Goal: Transaction & Acquisition: Book appointment/travel/reservation

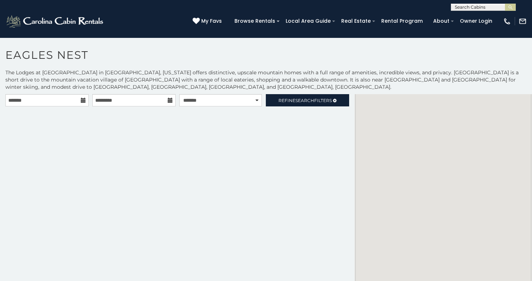
click at [82, 100] on icon at bounding box center [83, 100] width 5 height 5
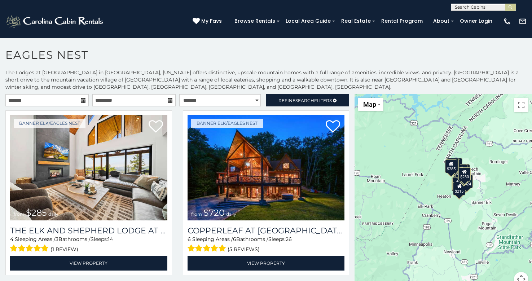
click at [83, 100] on icon at bounding box center [83, 100] width 5 height 5
click at [81, 99] on icon at bounding box center [83, 100] width 5 height 5
click at [38, 100] on input "text" at bounding box center [46, 100] width 83 height 12
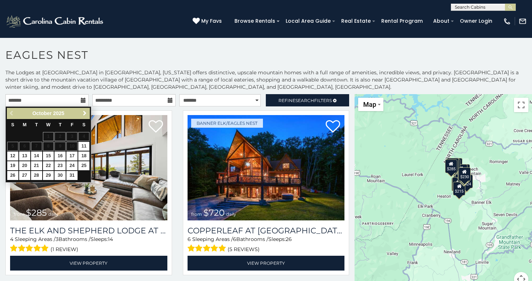
click at [84, 110] on link "Next" at bounding box center [84, 113] width 9 height 9
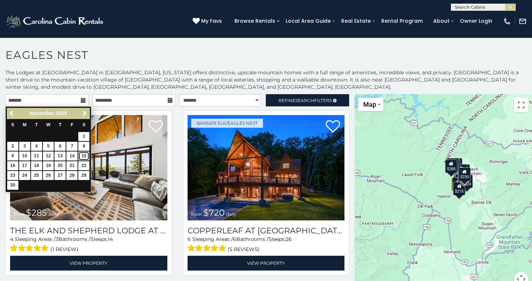
click at [83, 154] on link "15" at bounding box center [83, 156] width 11 height 9
type input "**********"
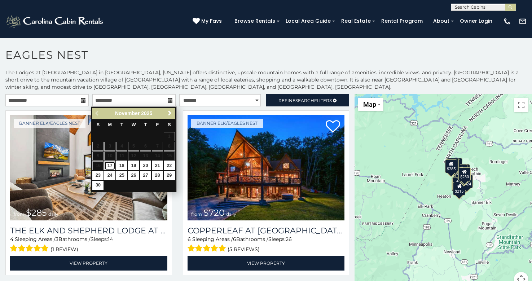
click at [110, 165] on link "17" at bounding box center [109, 165] width 11 height 9
type input "**********"
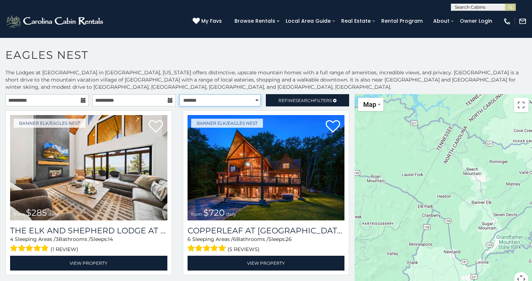
click at [252, 99] on select "**********" at bounding box center [220, 100] width 82 height 12
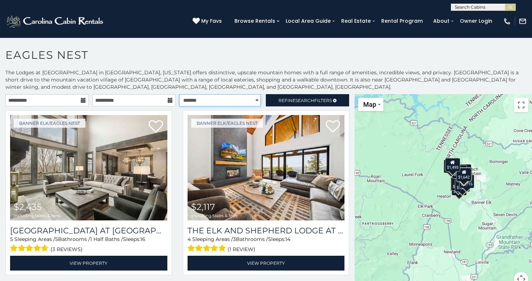
select select "**********"
click at [179, 94] on select "**********" at bounding box center [220, 100] width 82 height 12
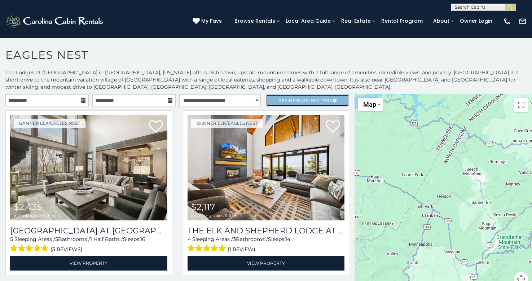
click at [299, 98] on span "Search" at bounding box center [305, 100] width 19 height 5
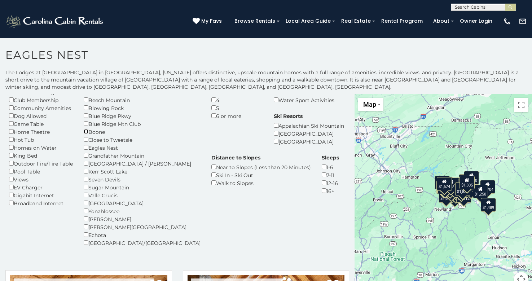
scroll to position [36, 0]
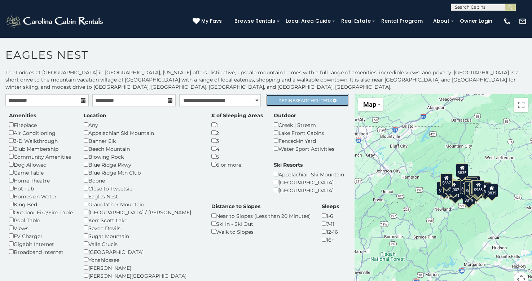
click at [296, 101] on span "Search" at bounding box center [305, 100] width 19 height 5
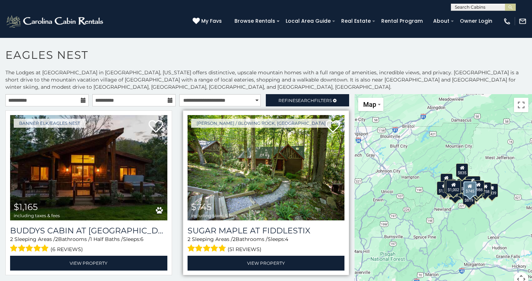
click at [265, 178] on img at bounding box center [266, 167] width 157 height 105
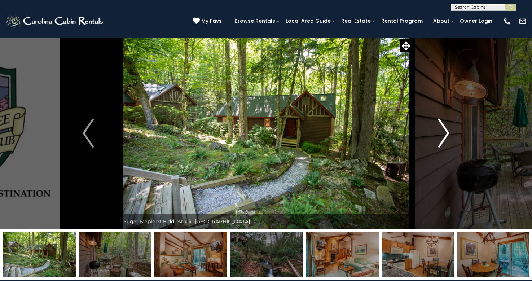
click at [434, 134] on button "Next" at bounding box center [444, 133] width 63 height 191
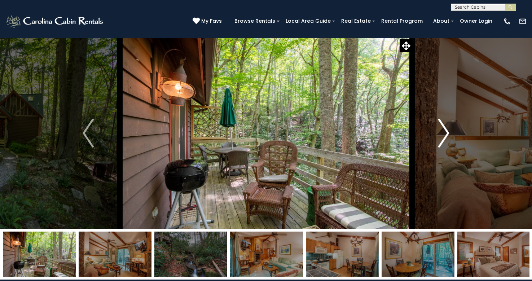
click at [439, 136] on button "Next" at bounding box center [444, 133] width 63 height 191
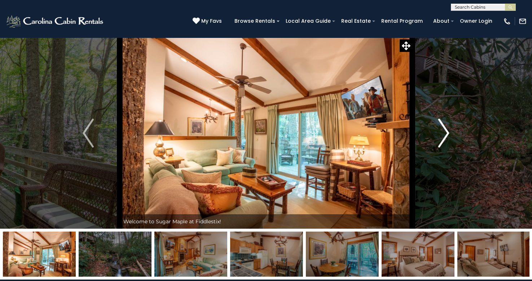
click at [440, 137] on img "Next" at bounding box center [443, 133] width 11 height 29
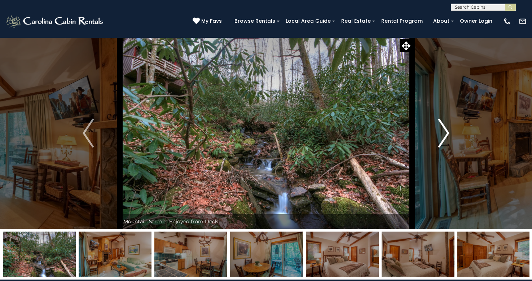
click at [444, 133] on img "Next" at bounding box center [443, 133] width 11 height 29
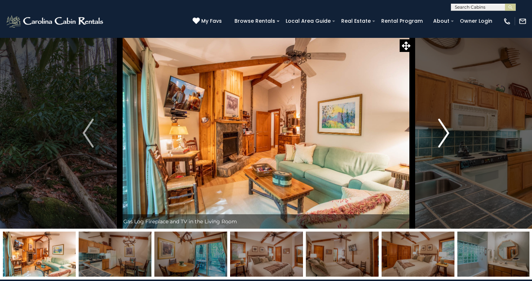
click at [444, 133] on img "Next" at bounding box center [443, 133] width 11 height 29
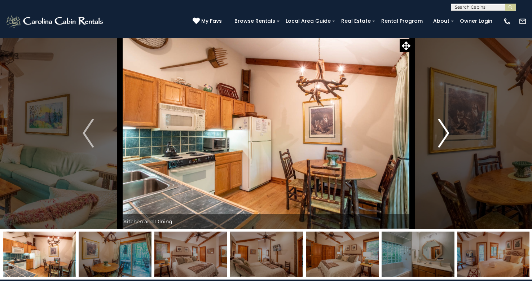
click at [444, 133] on img "Next" at bounding box center [443, 133] width 11 height 29
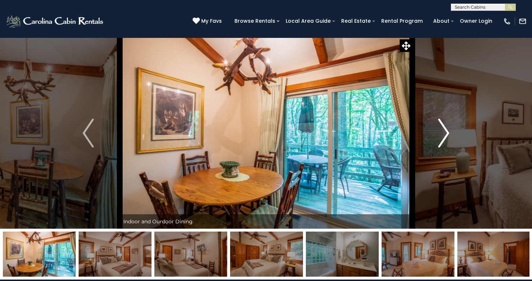
click at [444, 133] on img "Next" at bounding box center [443, 133] width 11 height 29
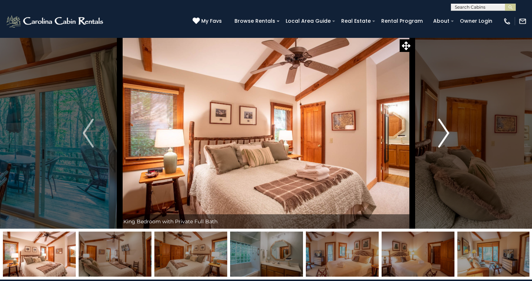
click at [444, 133] on img "Next" at bounding box center [443, 133] width 11 height 29
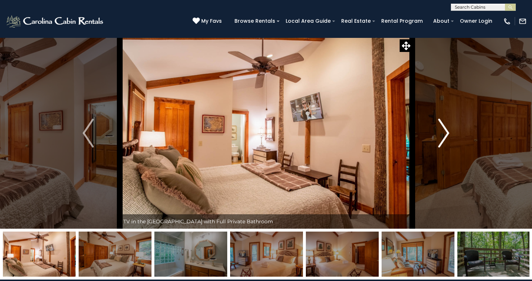
click at [444, 133] on img "Next" at bounding box center [443, 133] width 11 height 29
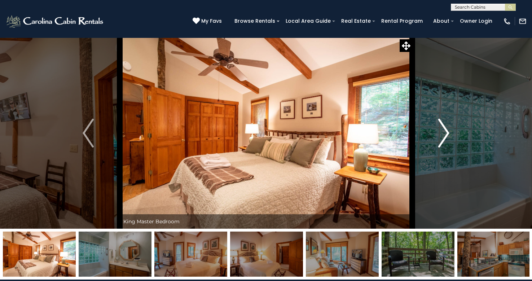
click at [444, 133] on img "Next" at bounding box center [443, 133] width 11 height 29
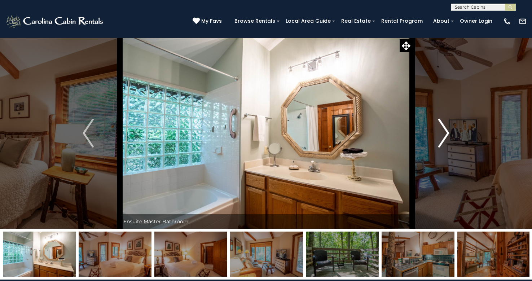
click at [444, 133] on img "Next" at bounding box center [443, 133] width 11 height 29
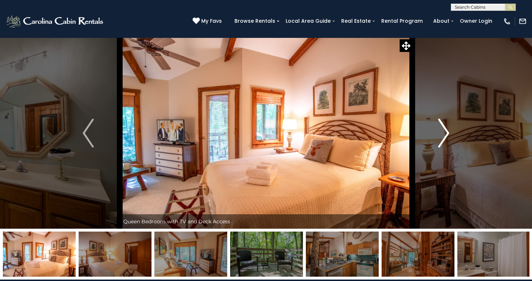
click at [444, 133] on img "Next" at bounding box center [443, 133] width 11 height 29
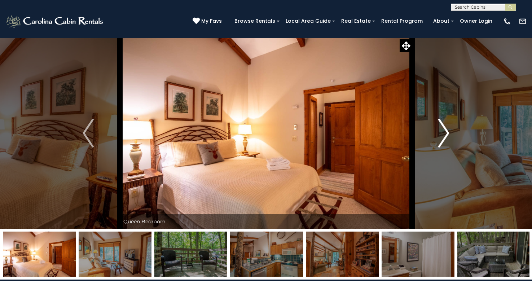
click at [444, 133] on img "Next" at bounding box center [443, 133] width 11 height 29
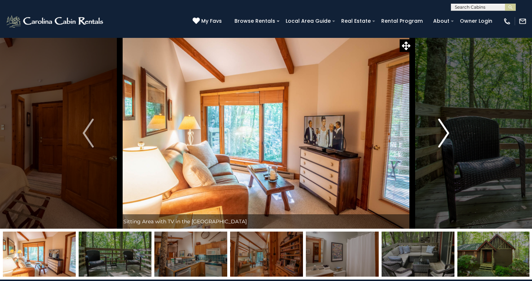
click at [444, 133] on img "Next" at bounding box center [443, 133] width 11 height 29
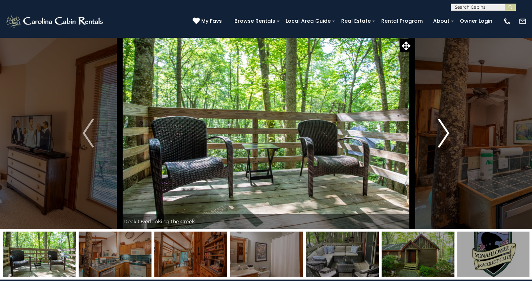
click at [444, 133] on img "Next" at bounding box center [443, 133] width 11 height 29
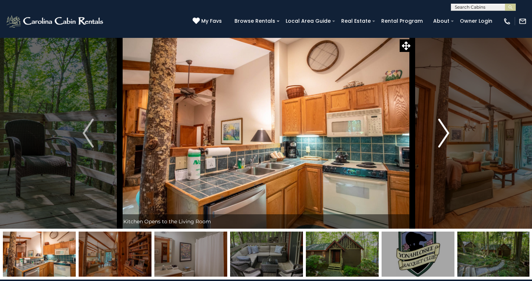
click at [444, 133] on img "Next" at bounding box center [443, 133] width 11 height 29
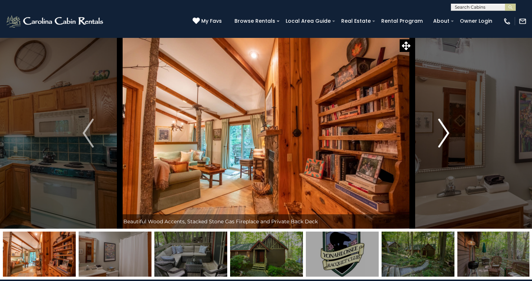
click at [444, 133] on img "Next" at bounding box center [443, 133] width 11 height 29
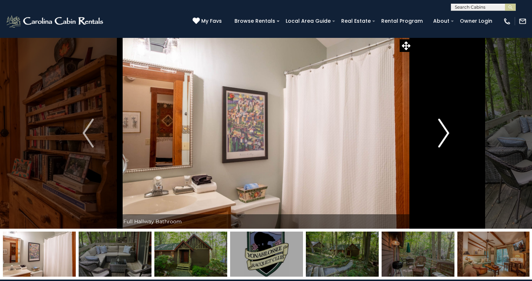
click at [444, 133] on img "Next" at bounding box center [443, 133] width 11 height 29
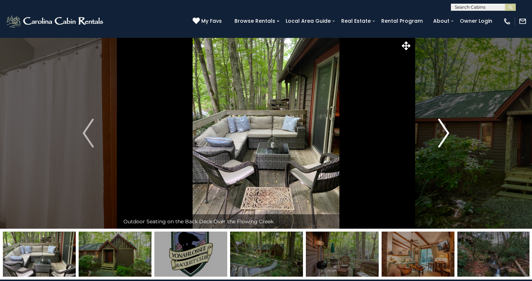
click at [444, 133] on img "Next" at bounding box center [443, 133] width 11 height 29
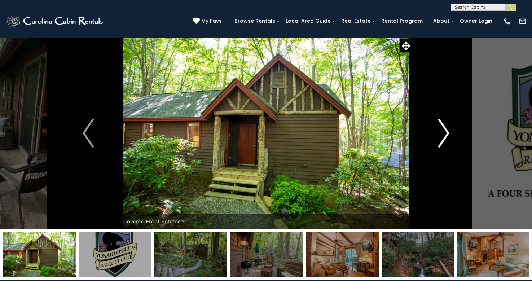
click at [444, 133] on img "Next" at bounding box center [443, 133] width 11 height 29
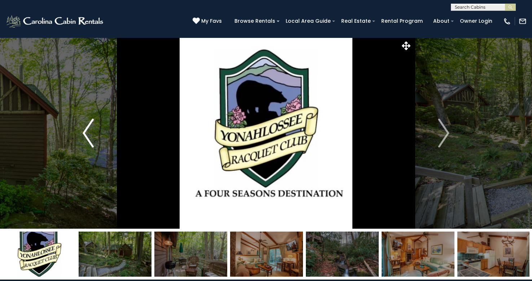
click at [86, 128] on img "Previous" at bounding box center [88, 133] width 11 height 29
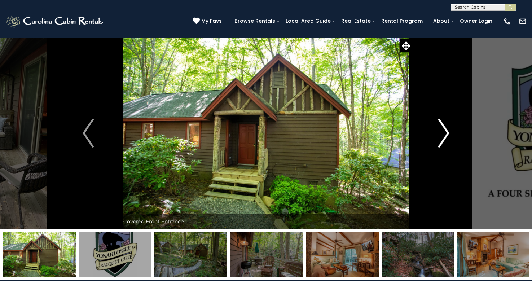
click at [438, 134] on button "Next" at bounding box center [444, 133] width 63 height 191
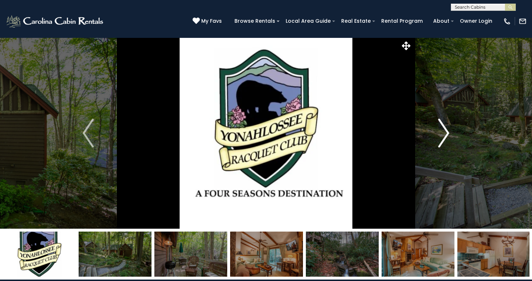
click at [438, 134] on img "Next" at bounding box center [443, 133] width 11 height 29
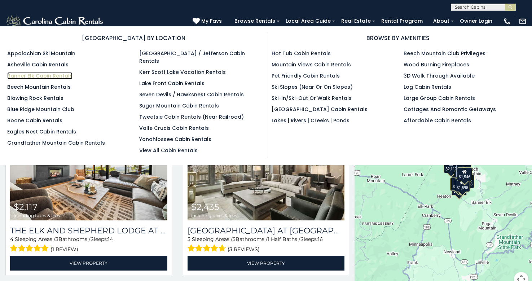
click at [42, 76] on link "Banner Elk Cabin Rentals" at bounding box center [39, 75] width 65 height 7
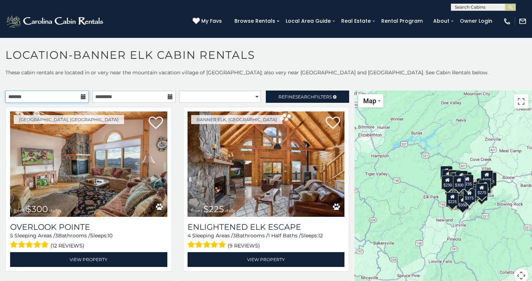
click at [47, 100] on input "text" at bounding box center [46, 97] width 83 height 12
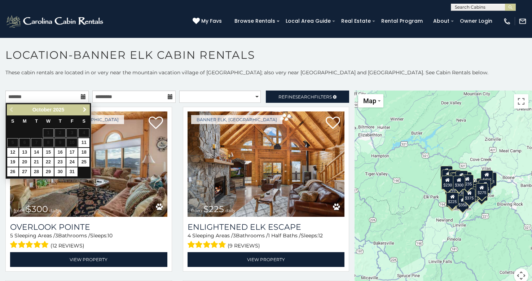
click at [82, 109] on span "Next" at bounding box center [85, 110] width 6 height 6
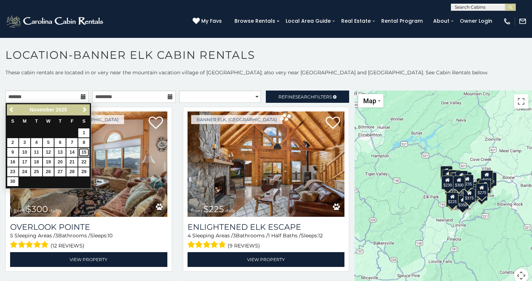
click at [82, 151] on link "15" at bounding box center [83, 152] width 11 height 9
type input "**********"
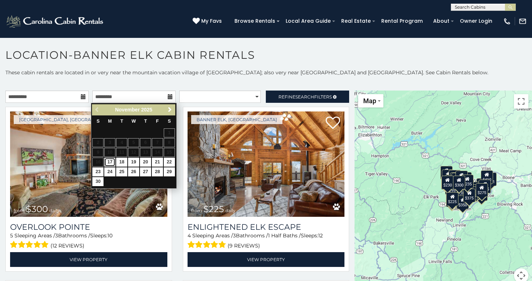
click at [110, 163] on link "17" at bounding box center [109, 162] width 11 height 9
type input "**********"
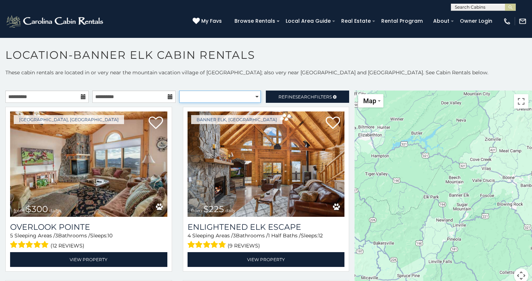
click at [252, 96] on select "**********" at bounding box center [220, 97] width 82 height 12
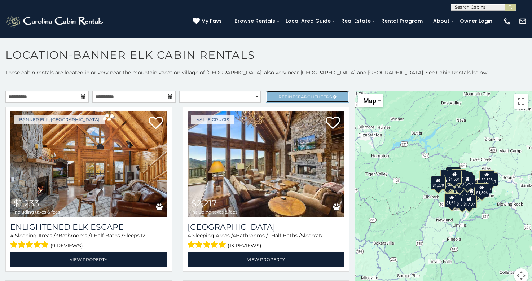
click at [289, 98] on span "Refine Search Filters" at bounding box center [305, 96] width 53 height 5
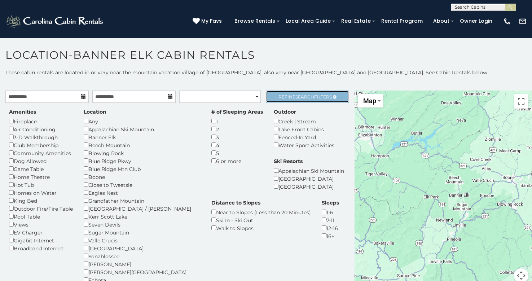
click at [308, 97] on span "Search" at bounding box center [305, 96] width 19 height 5
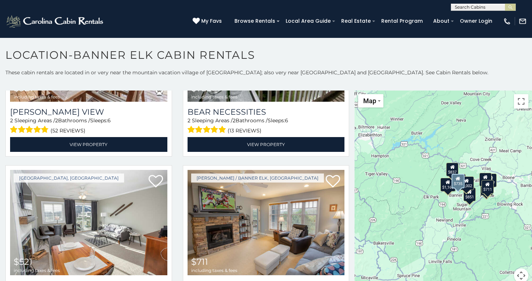
scroll to position [36, 0]
